Goal: Task Accomplishment & Management: Use online tool/utility

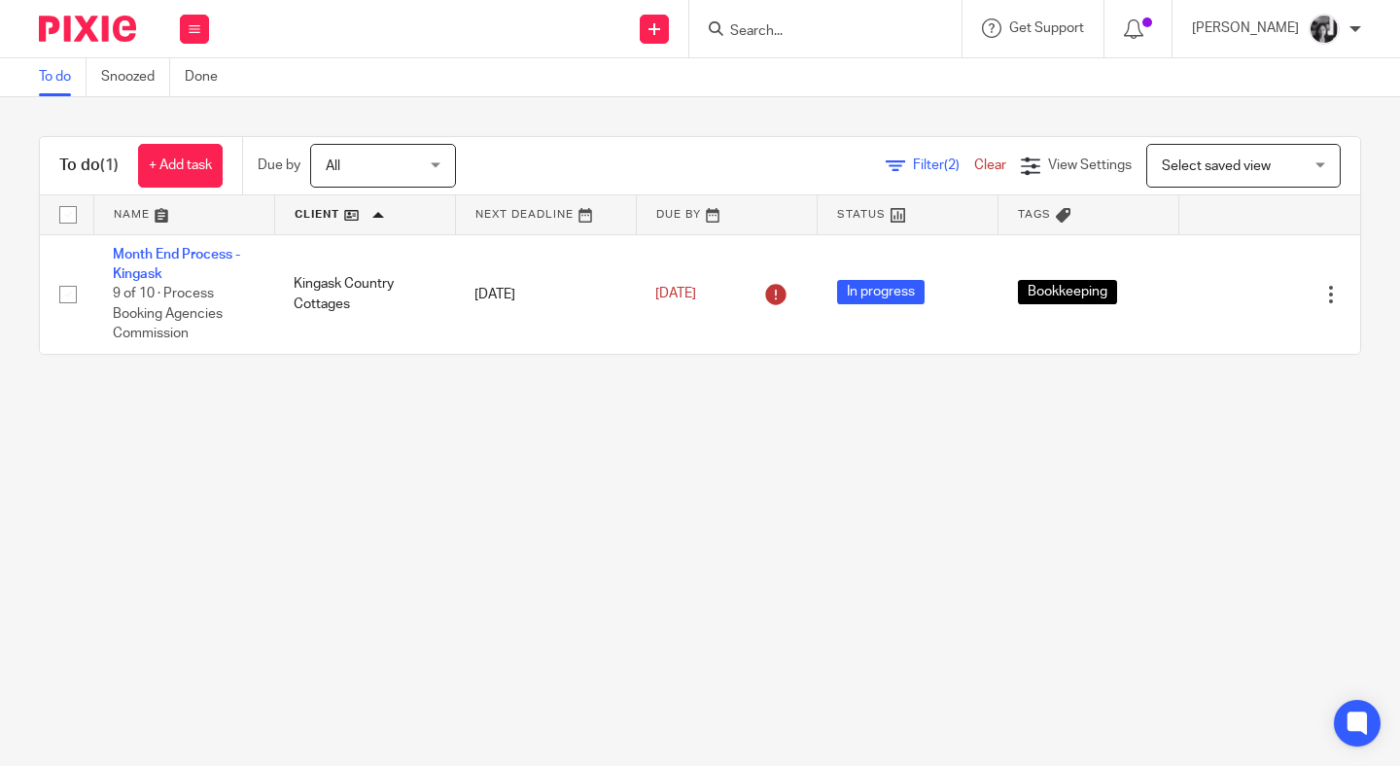
click at [886, 164] on link "Filter (2)" at bounding box center [930, 165] width 88 height 14
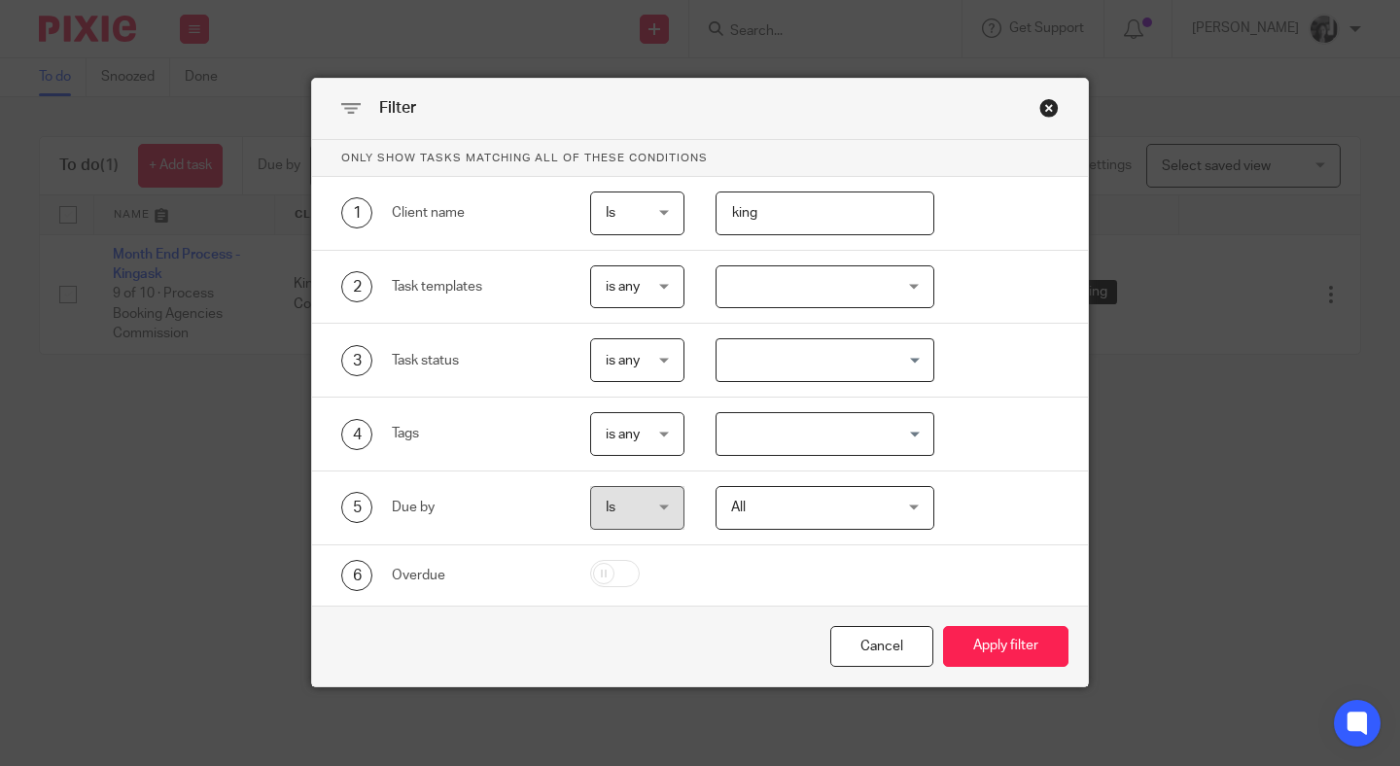
drag, startPoint x: 835, startPoint y: 220, endPoint x: 722, endPoint y: 216, distance: 113.8
click at [722, 216] on input "king" at bounding box center [825, 214] width 219 height 44
type input "twelve"
click at [943, 626] on button "Apply filter" at bounding box center [1005, 647] width 125 height 42
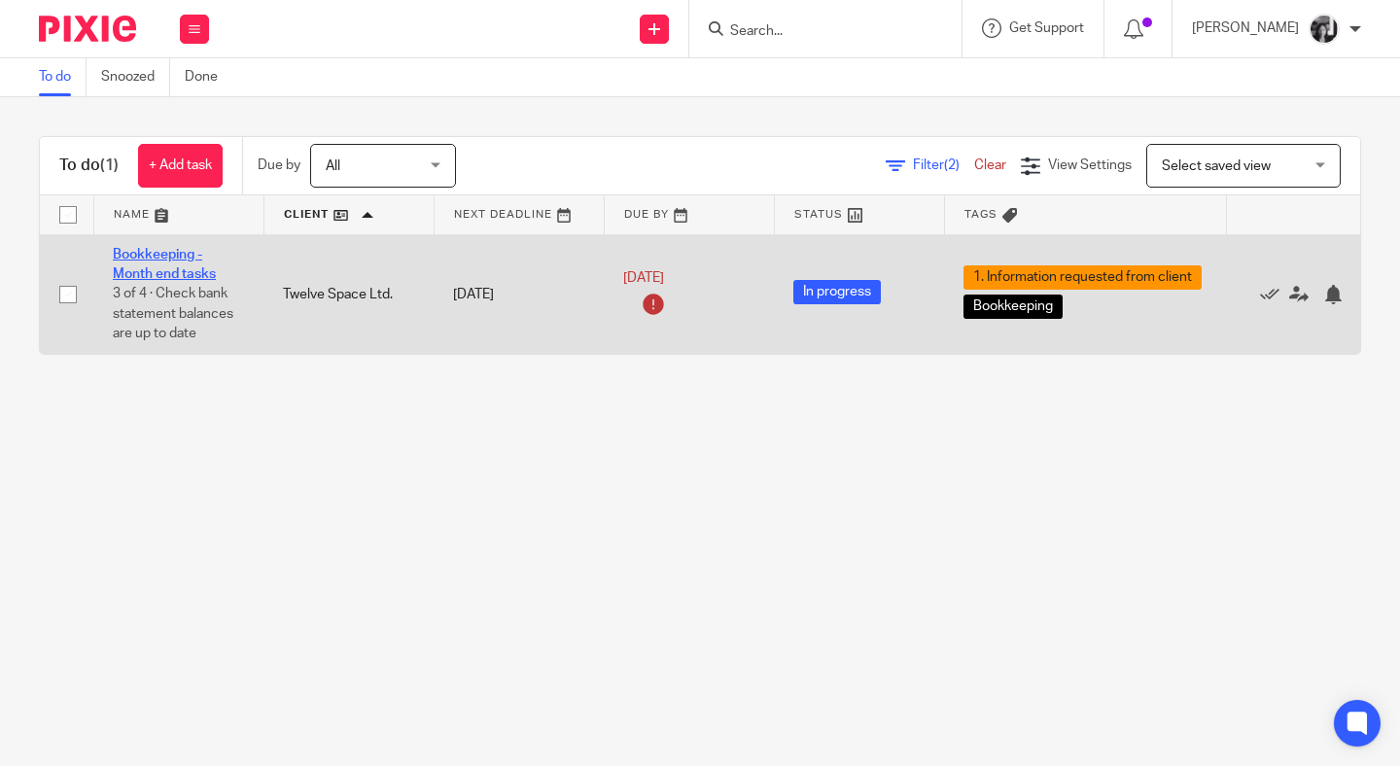
click at [171, 262] on link "Bookkeeping - Month end tasks" at bounding box center [164, 264] width 103 height 33
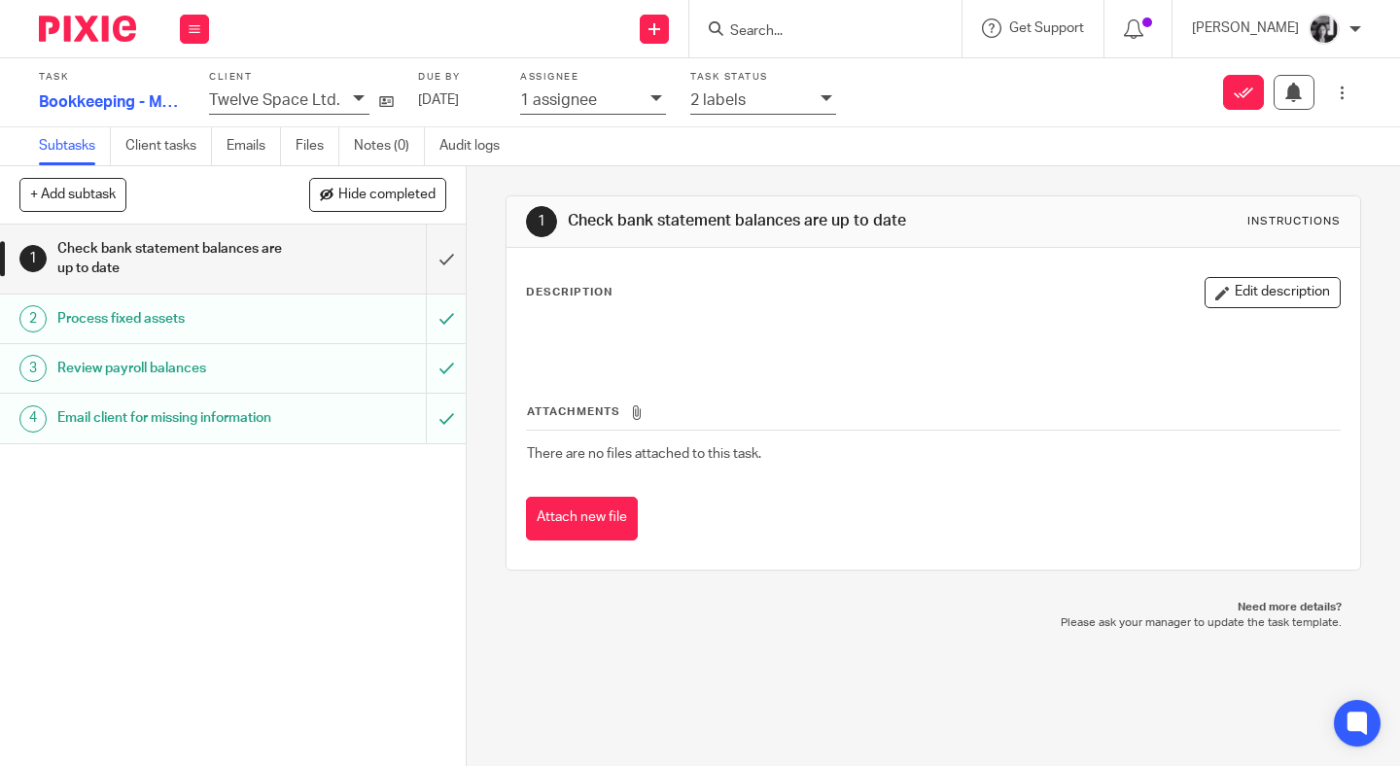
click at [813, 100] on div "2 labels" at bounding box center [763, 101] width 146 height 26
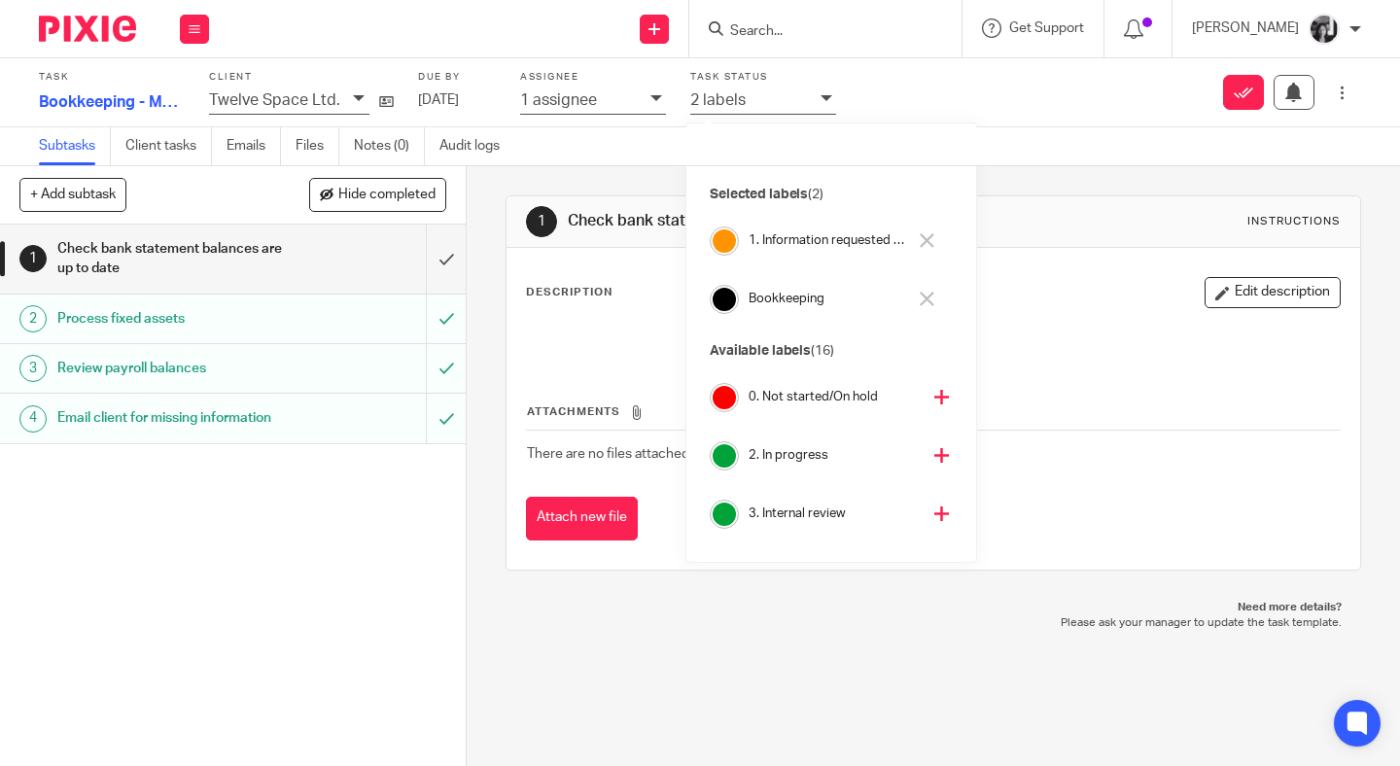
click at [931, 237] on icon at bounding box center [927, 240] width 15 height 15
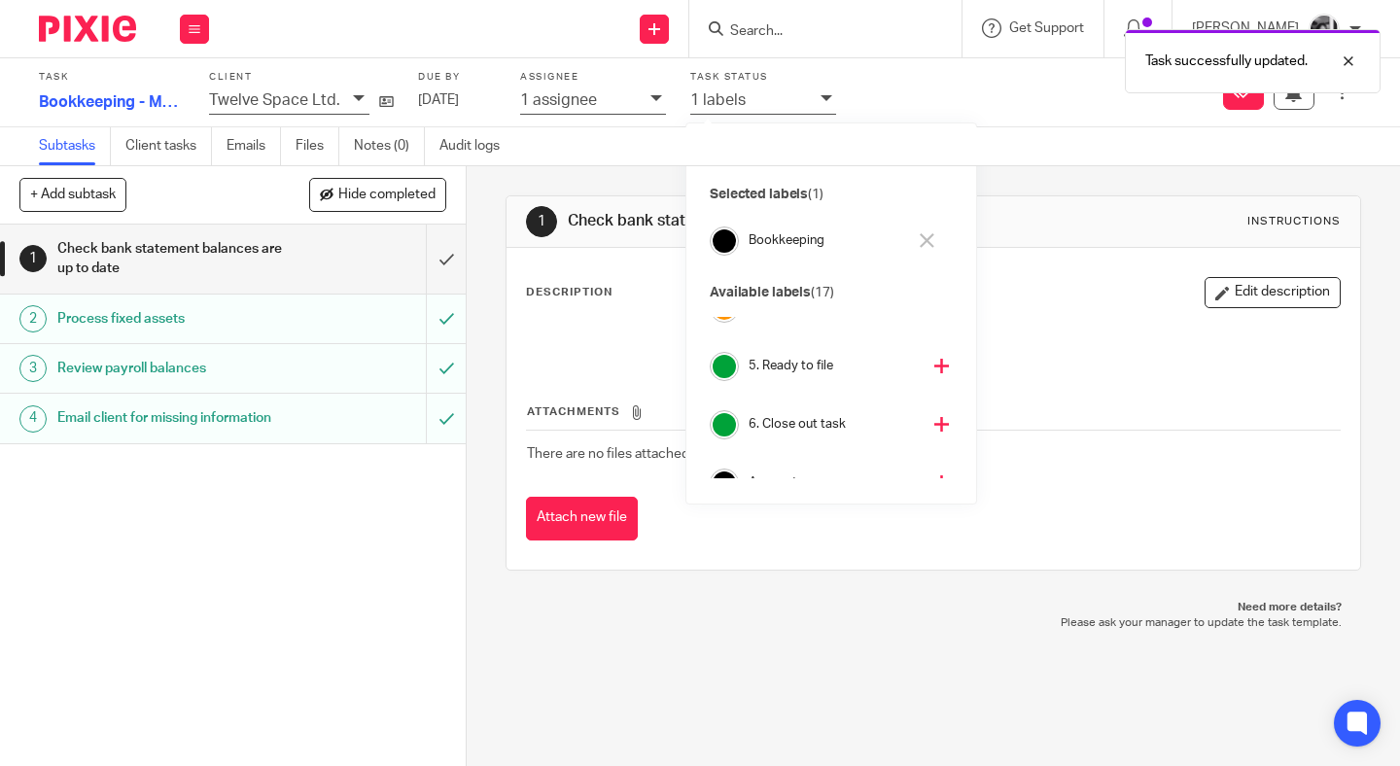
scroll to position [274, 0]
click at [934, 419] on icon at bounding box center [941, 414] width 15 height 15
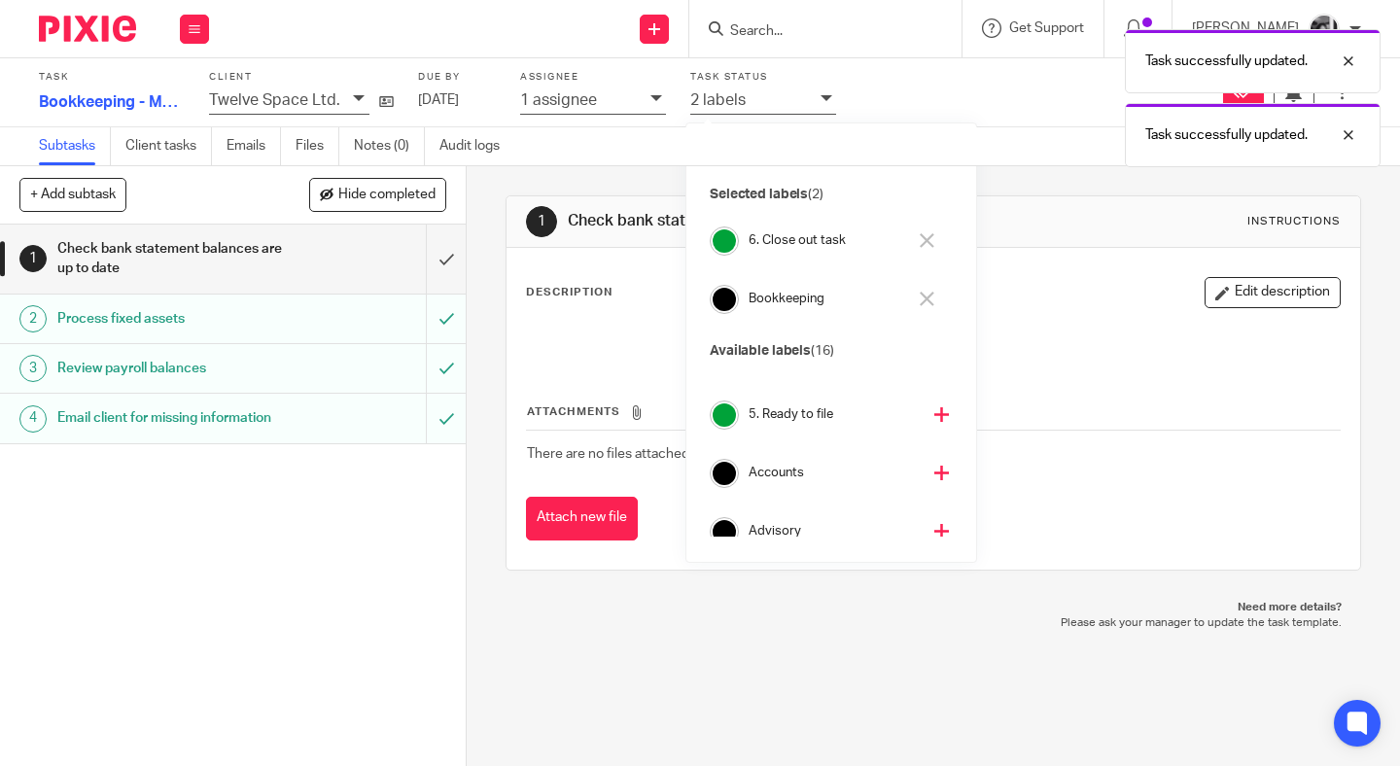
click at [1071, 208] on div "1 Check bank statement balances are up to date Instructions" at bounding box center [933, 221] width 815 height 31
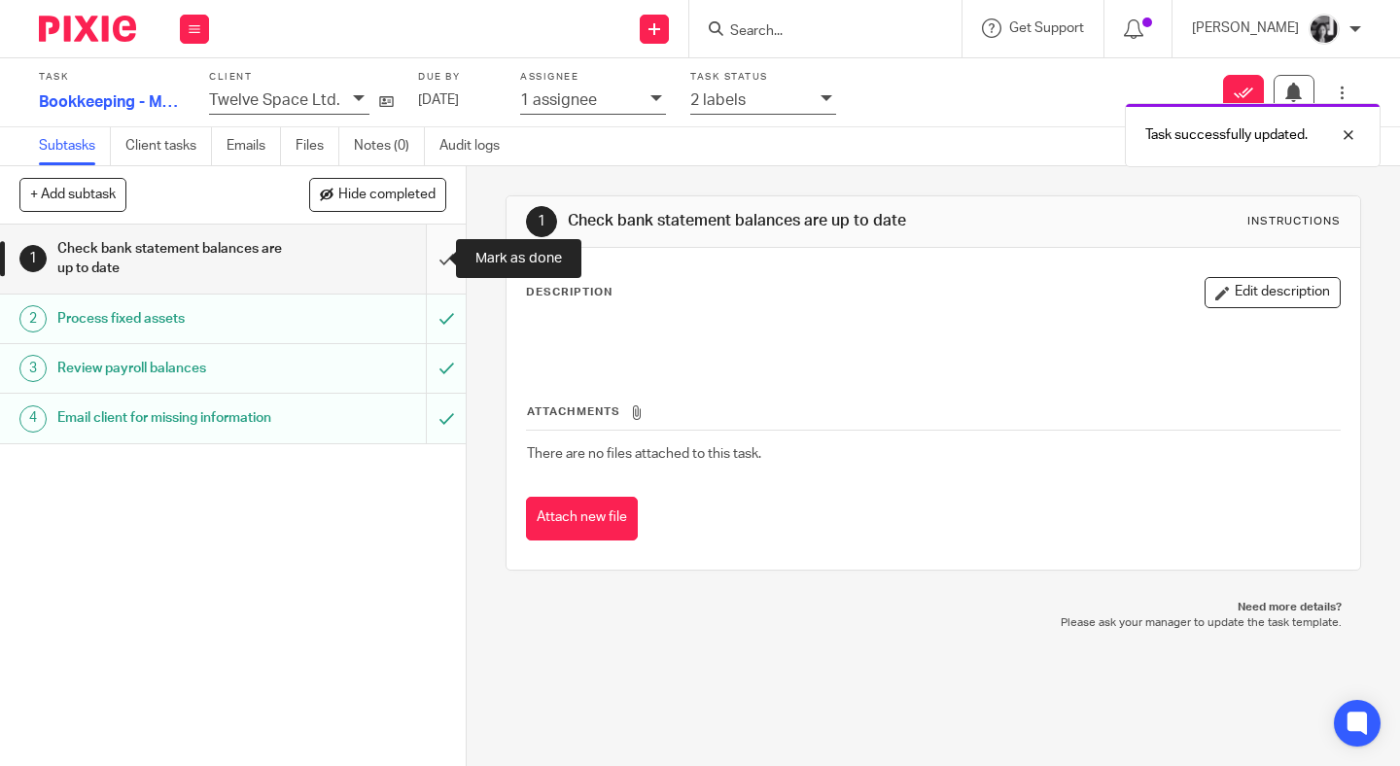
click at [425, 263] on input "submit" at bounding box center [233, 259] width 466 height 69
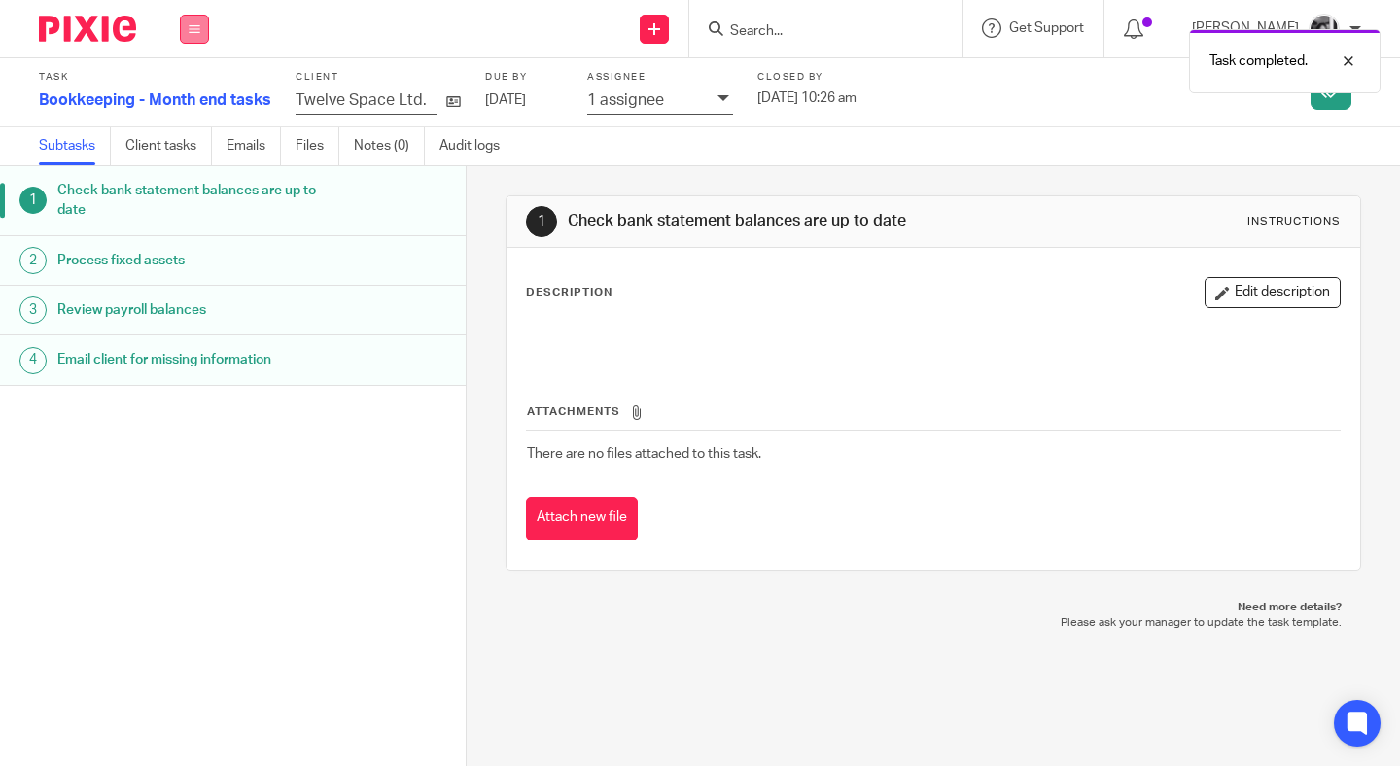
click at [198, 26] on icon at bounding box center [195, 29] width 12 height 12
click at [189, 85] on link "Work" at bounding box center [185, 91] width 34 height 14
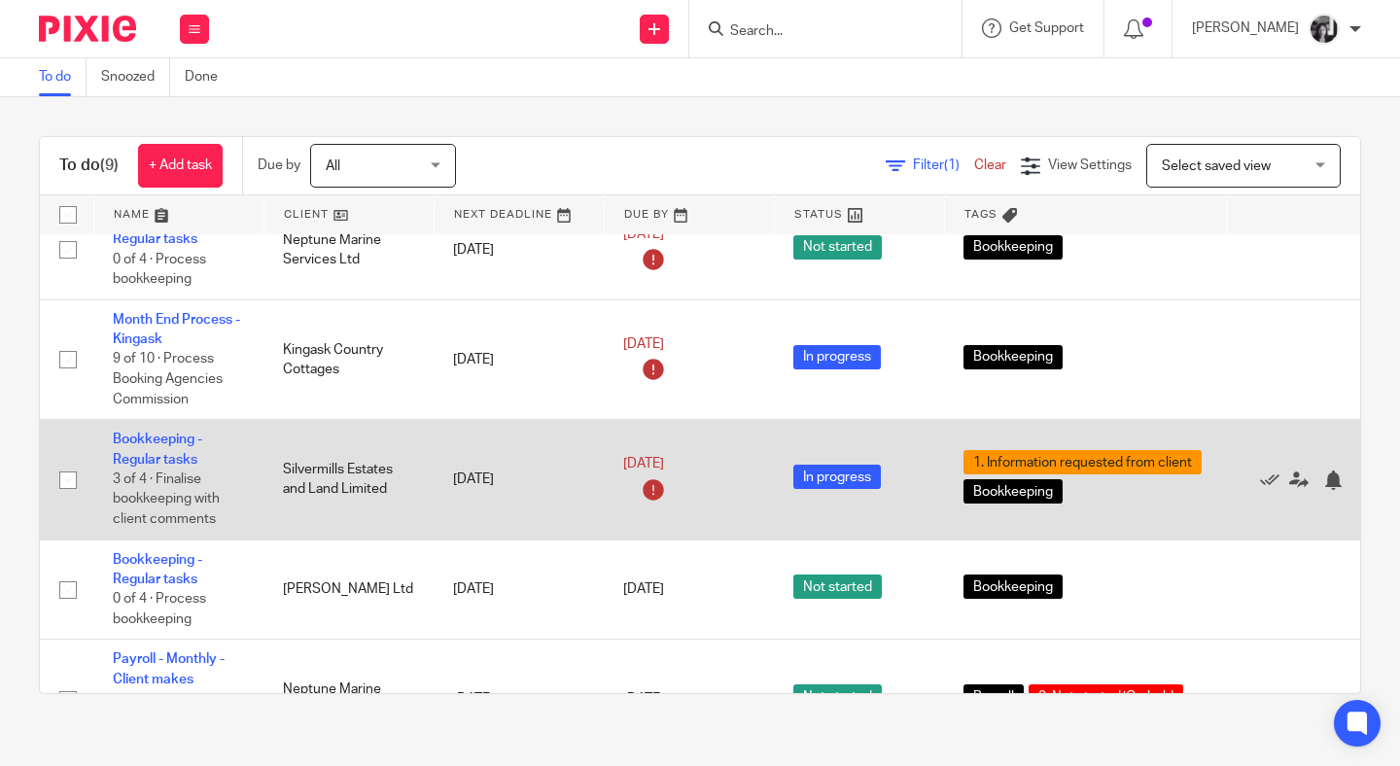
scroll to position [474, 0]
